Goal: Navigation & Orientation: Find specific page/section

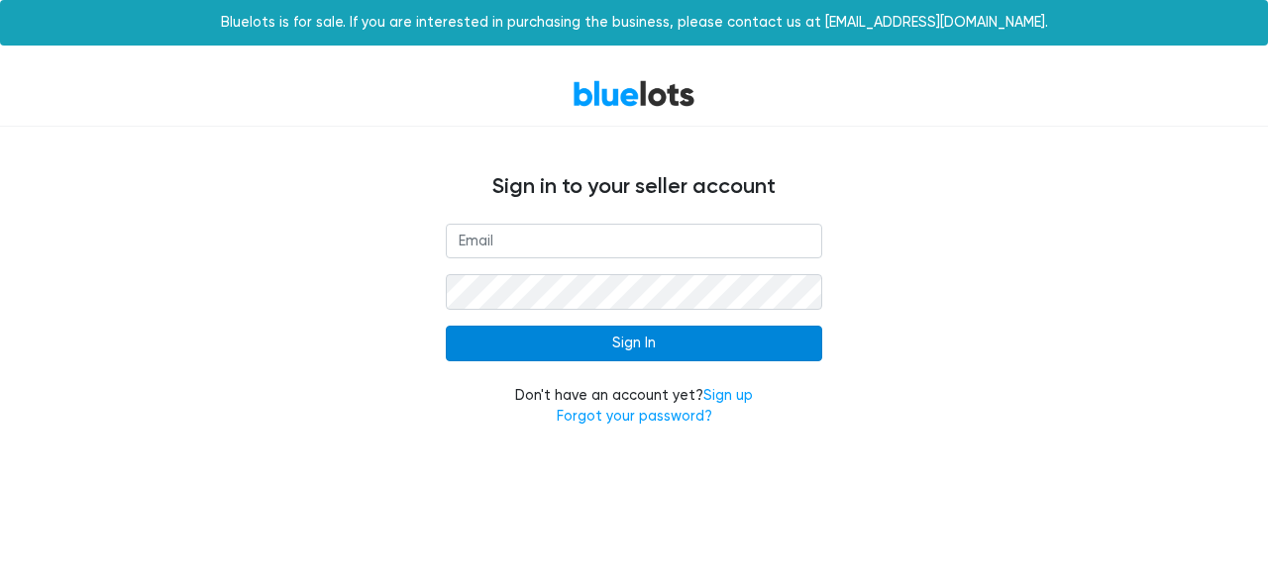
type input "[EMAIL_ADDRESS][DOMAIN_NAME]"
click at [736, 352] on input "Sign In" at bounding box center [634, 344] width 376 height 36
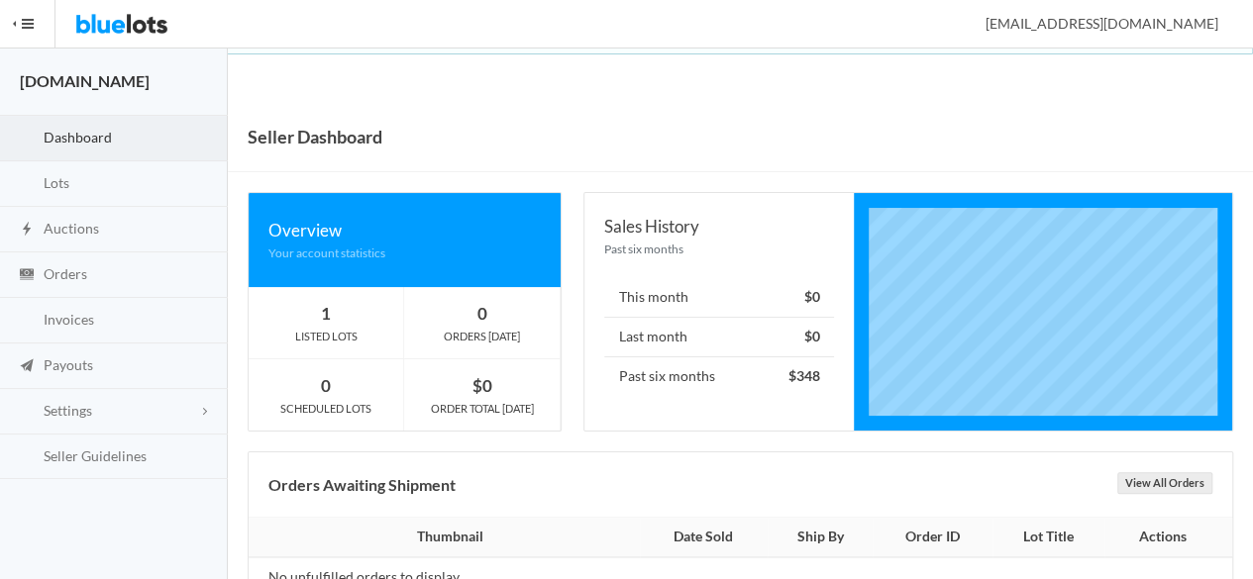
scroll to position [55, 0]
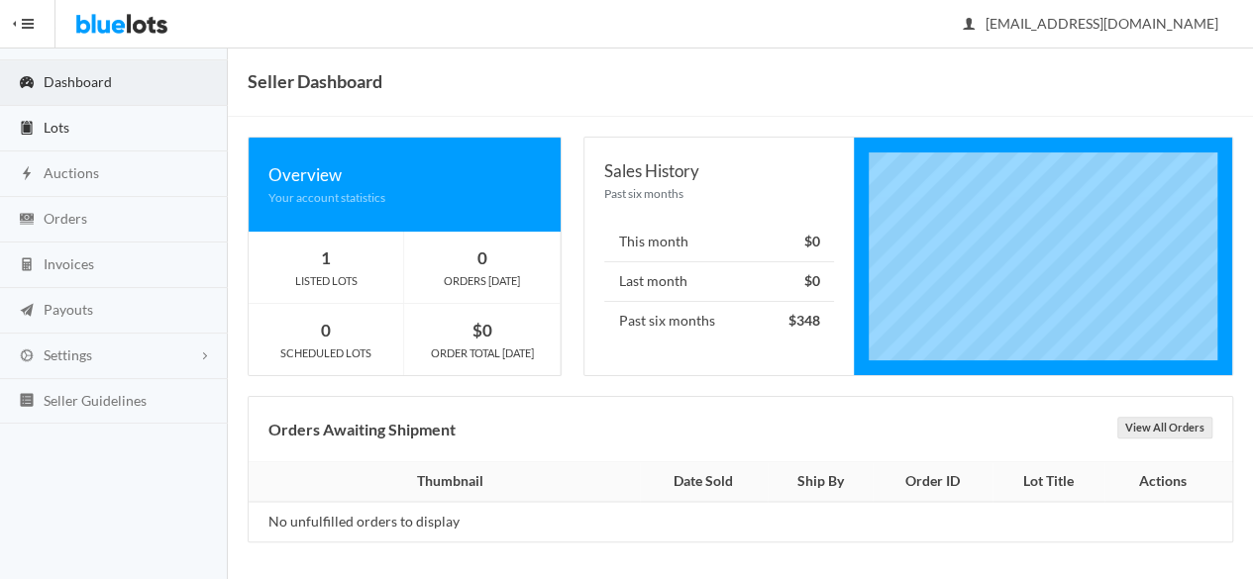
click at [73, 120] on link "Lots" at bounding box center [114, 129] width 228 height 46
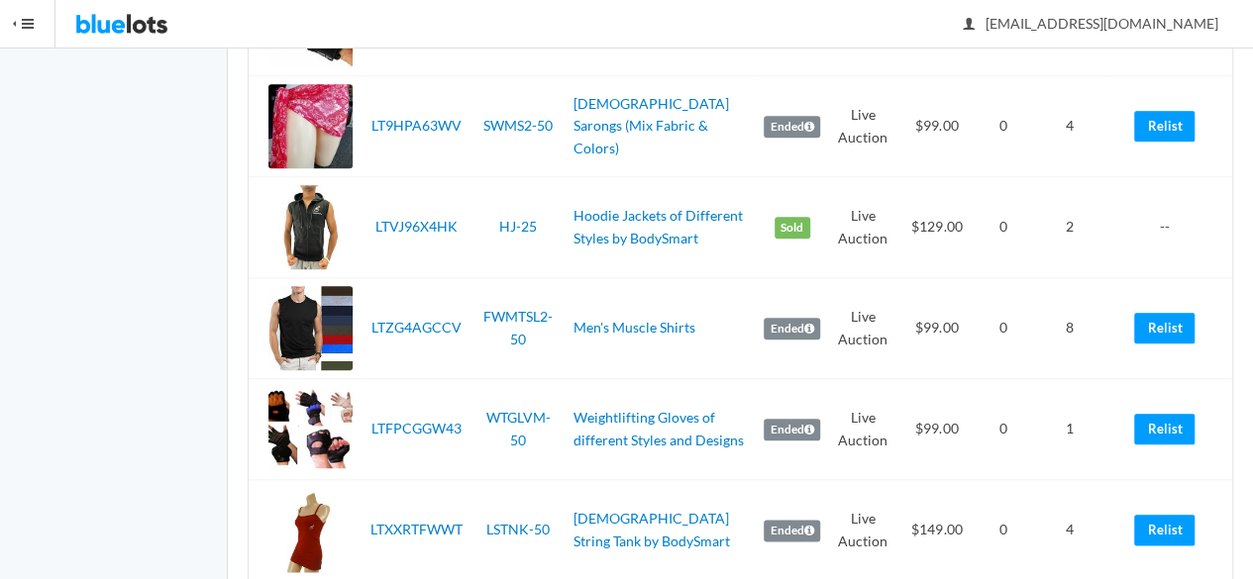
scroll to position [1287, 0]
